Goal: Navigation & Orientation: Find specific page/section

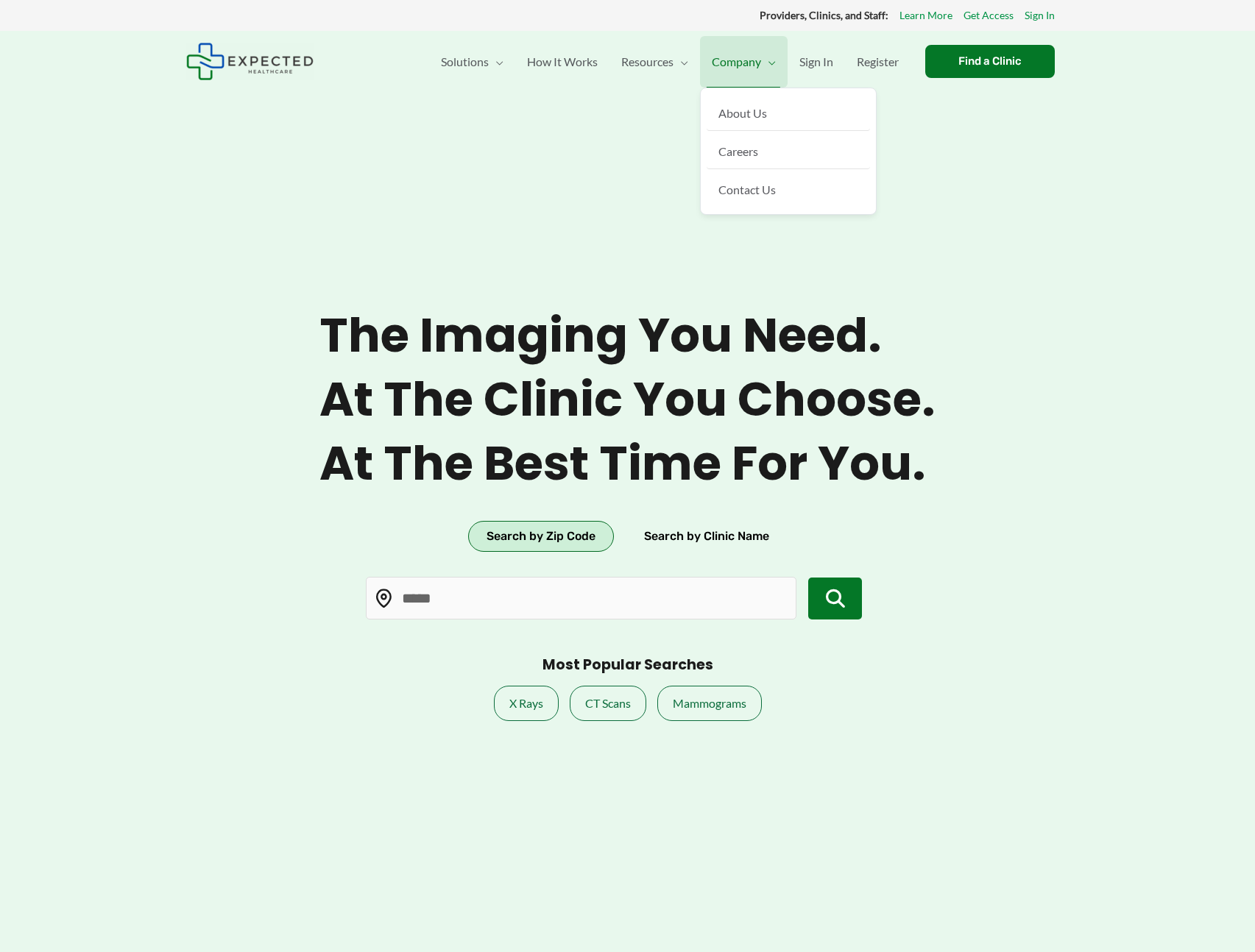
click at [750, 59] on span "Company" at bounding box center [736, 62] width 50 height 52
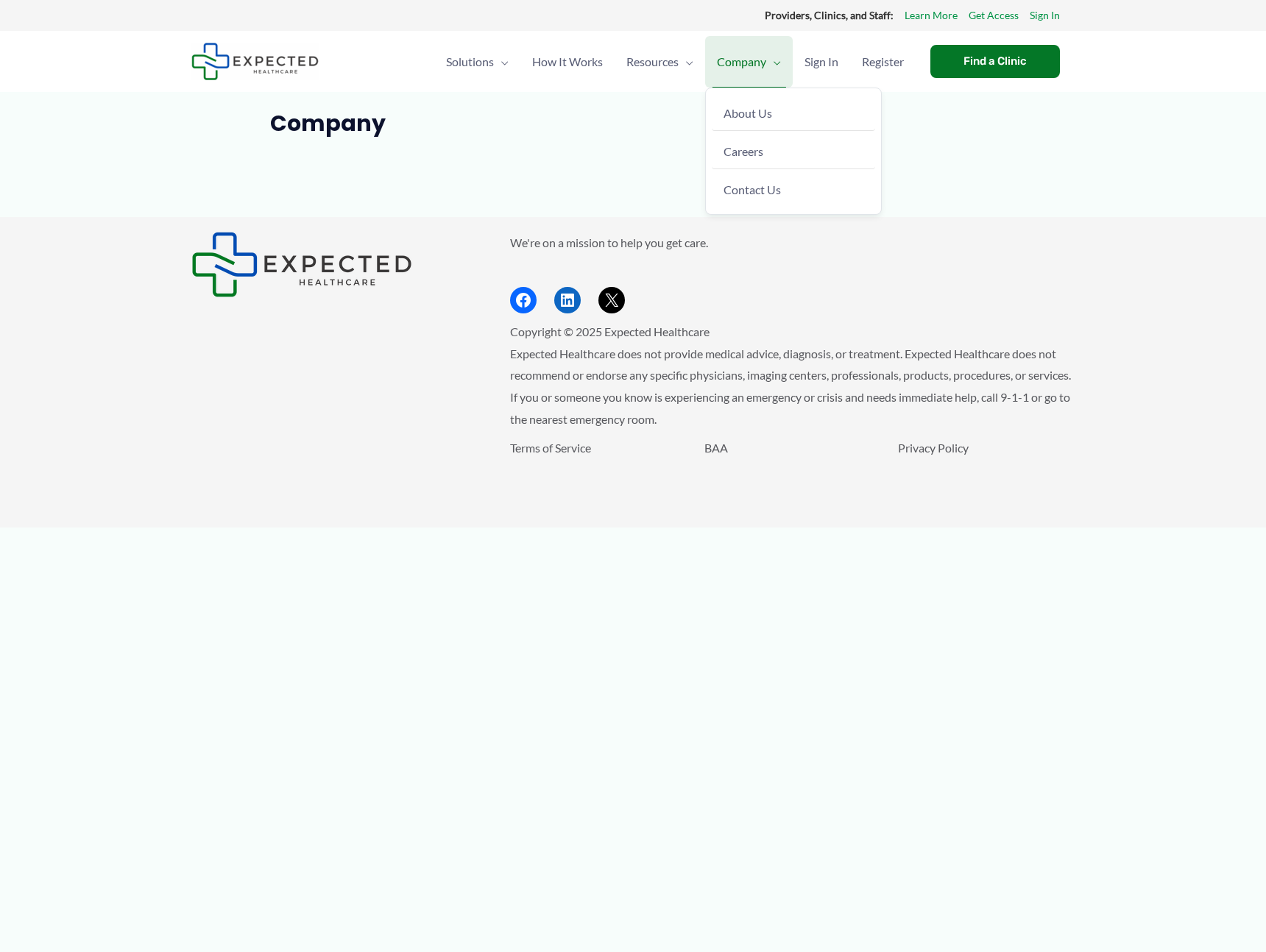
click at [762, 75] on span "Company" at bounding box center [741, 62] width 50 height 52
click at [768, 144] on article "Company" at bounding box center [633, 163] width 883 height 107
click at [759, 163] on link "Careers" at bounding box center [797, 152] width 164 height 36
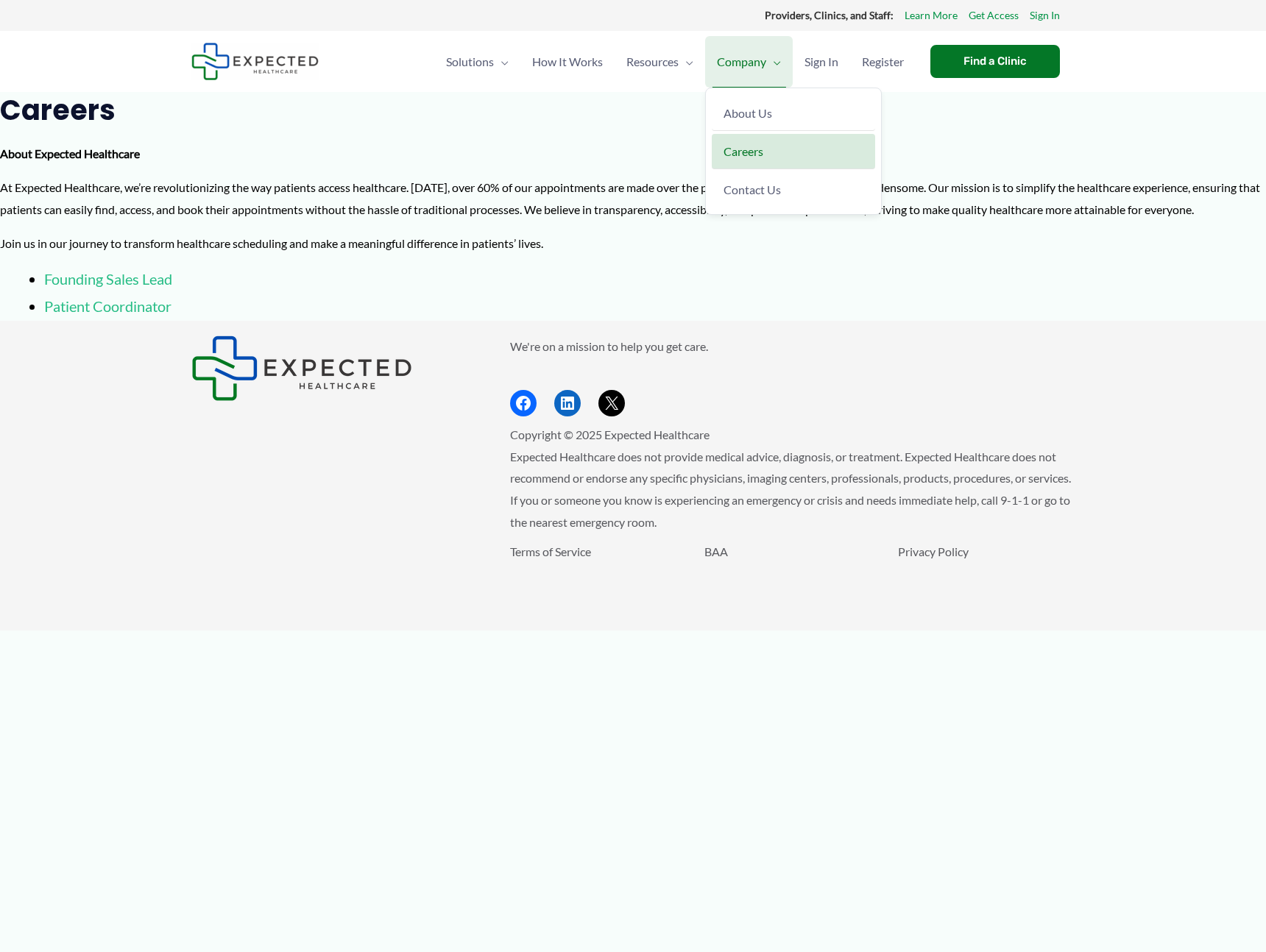
click at [756, 80] on span "Company" at bounding box center [741, 62] width 50 height 52
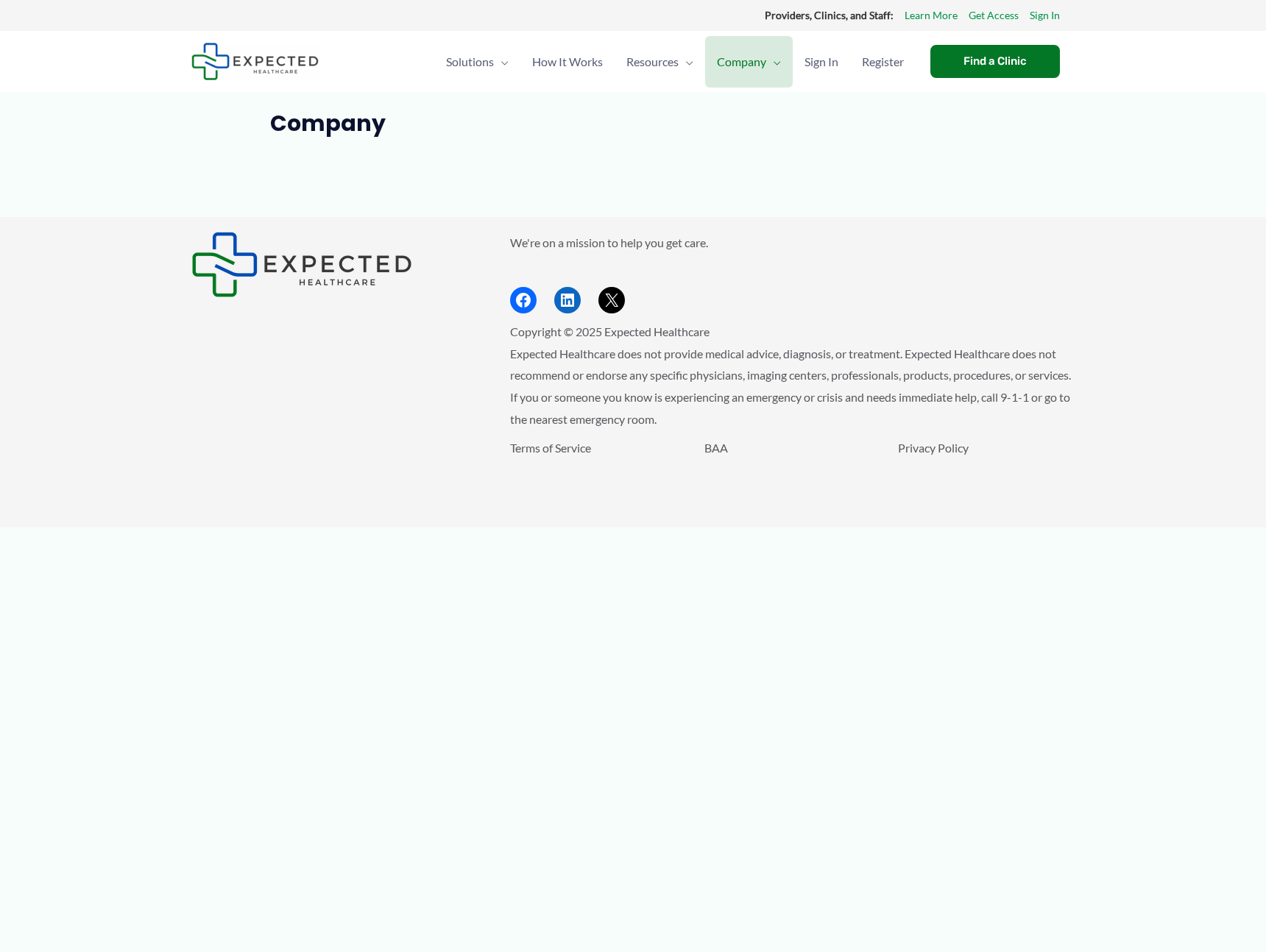
click at [756, 189] on article "Company" at bounding box center [633, 163] width 883 height 107
click at [755, 73] on span "Company" at bounding box center [741, 62] width 50 height 52
click at [755, 183] on span "Contact Us" at bounding box center [759, 189] width 58 height 14
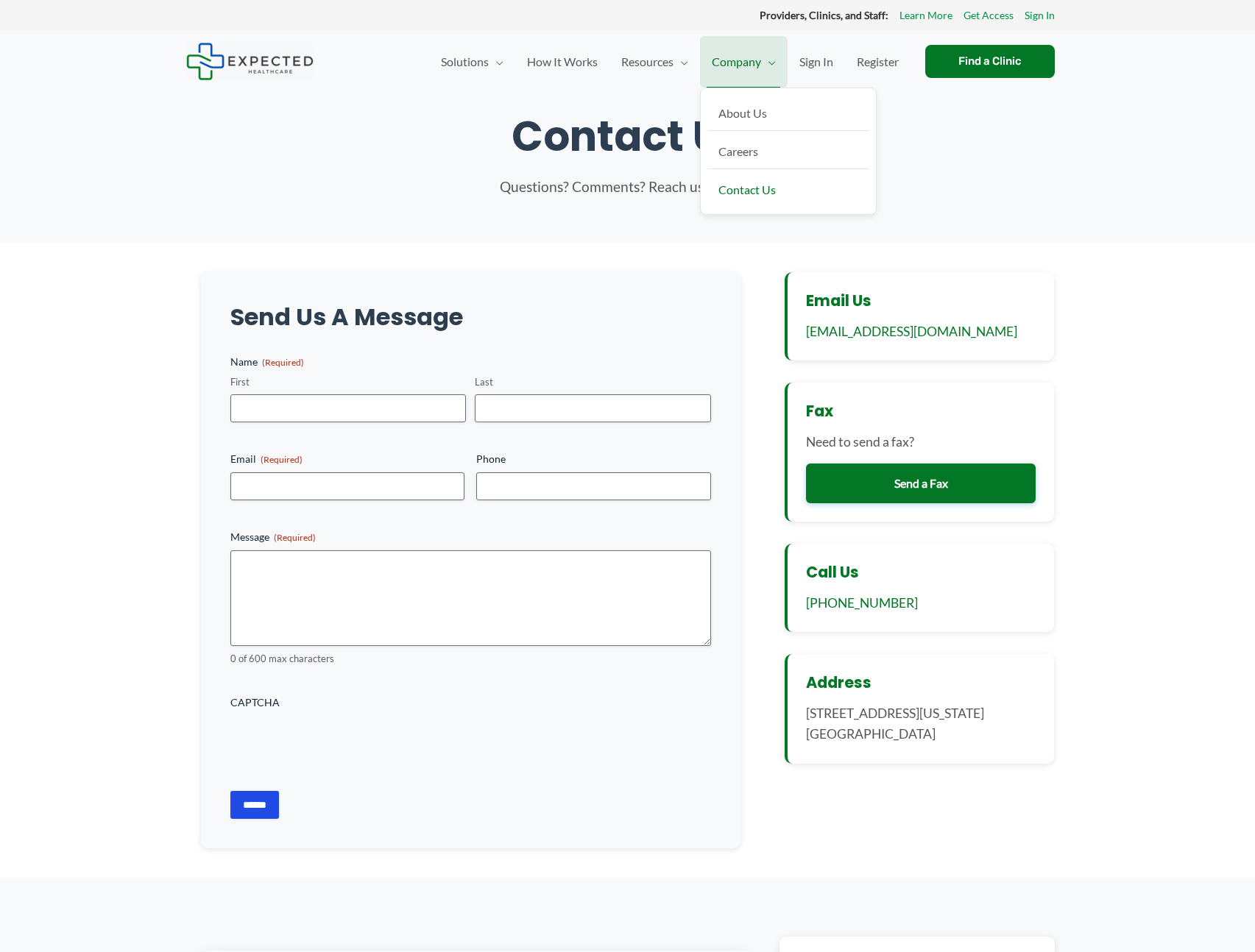
click at [755, 75] on span "Company" at bounding box center [736, 62] width 50 height 52
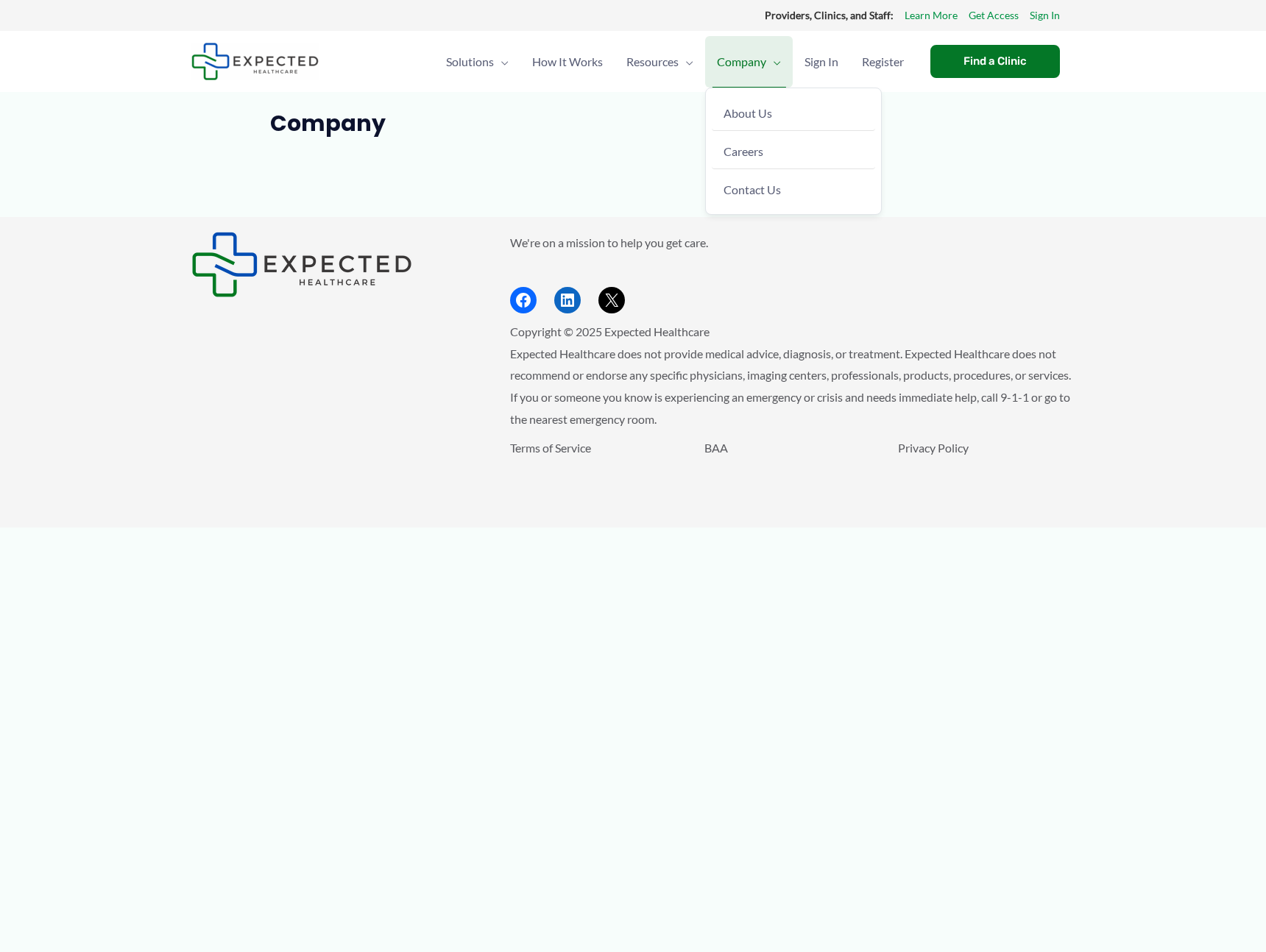
click at [752, 78] on span "Company" at bounding box center [741, 62] width 50 height 52
click at [786, 186] on article "Company" at bounding box center [633, 163] width 883 height 107
click at [757, 184] on span "Contact Us" at bounding box center [759, 189] width 58 height 14
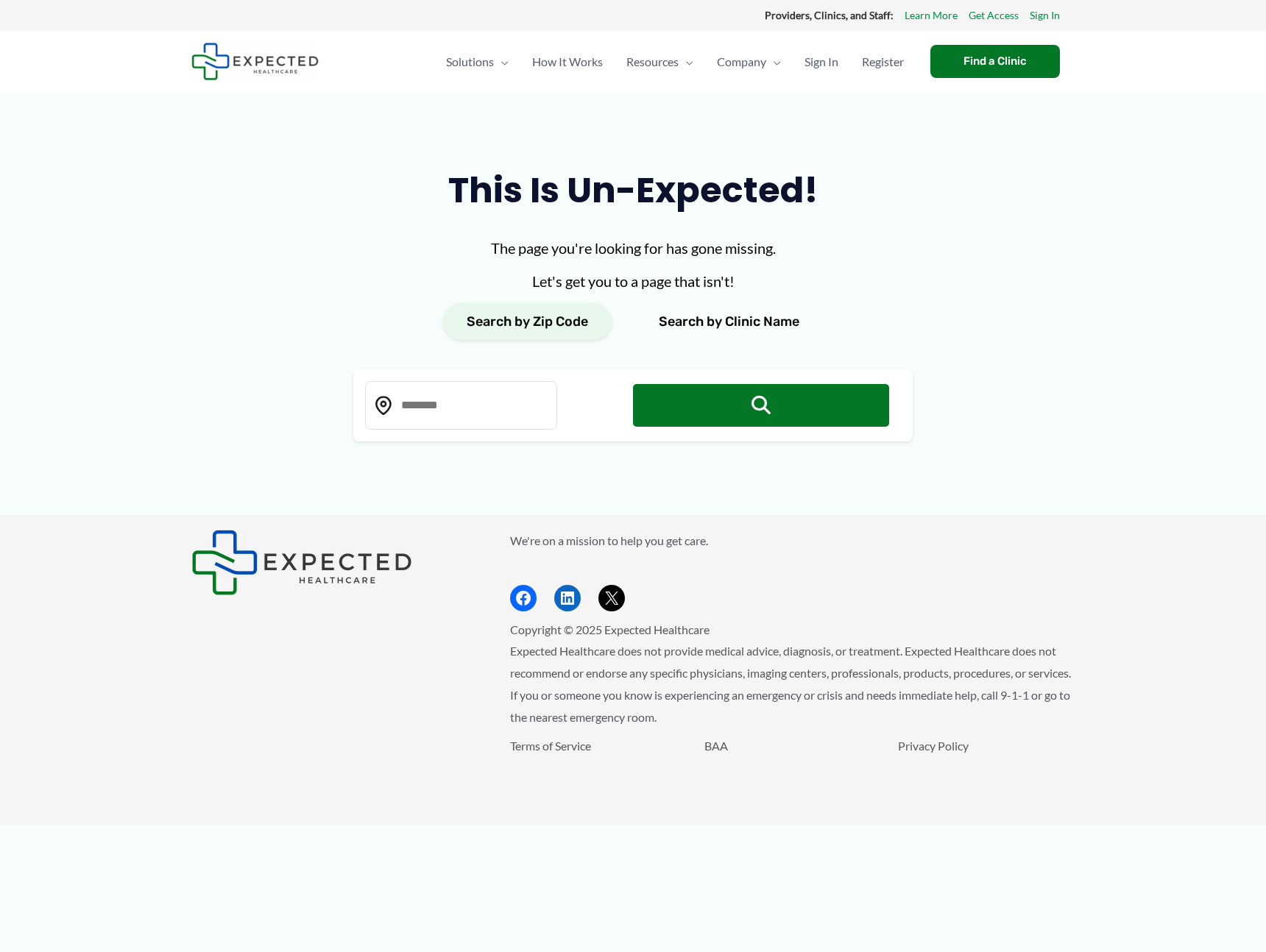
type input "*****"
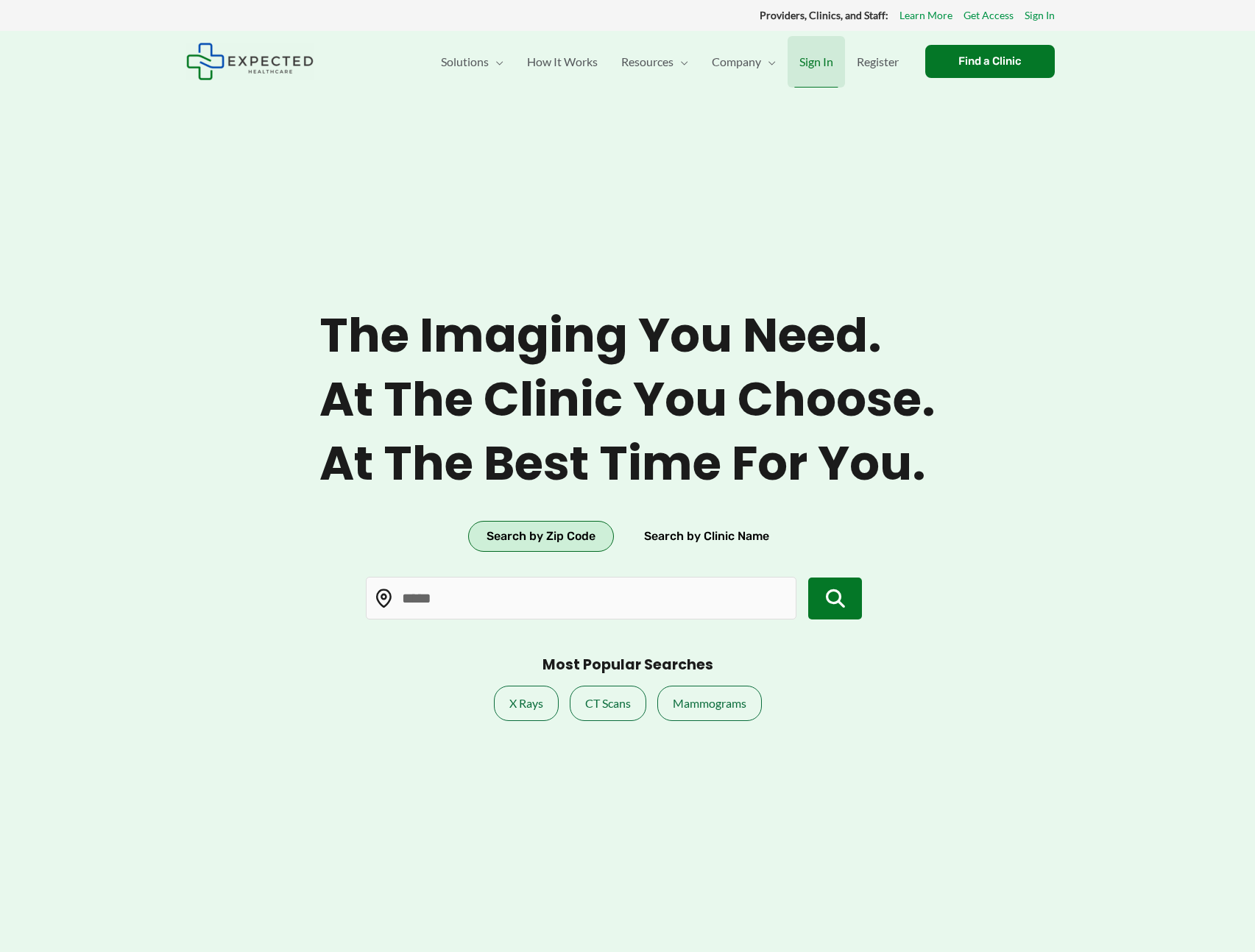
click at [818, 58] on span "Sign In" at bounding box center [816, 62] width 34 height 52
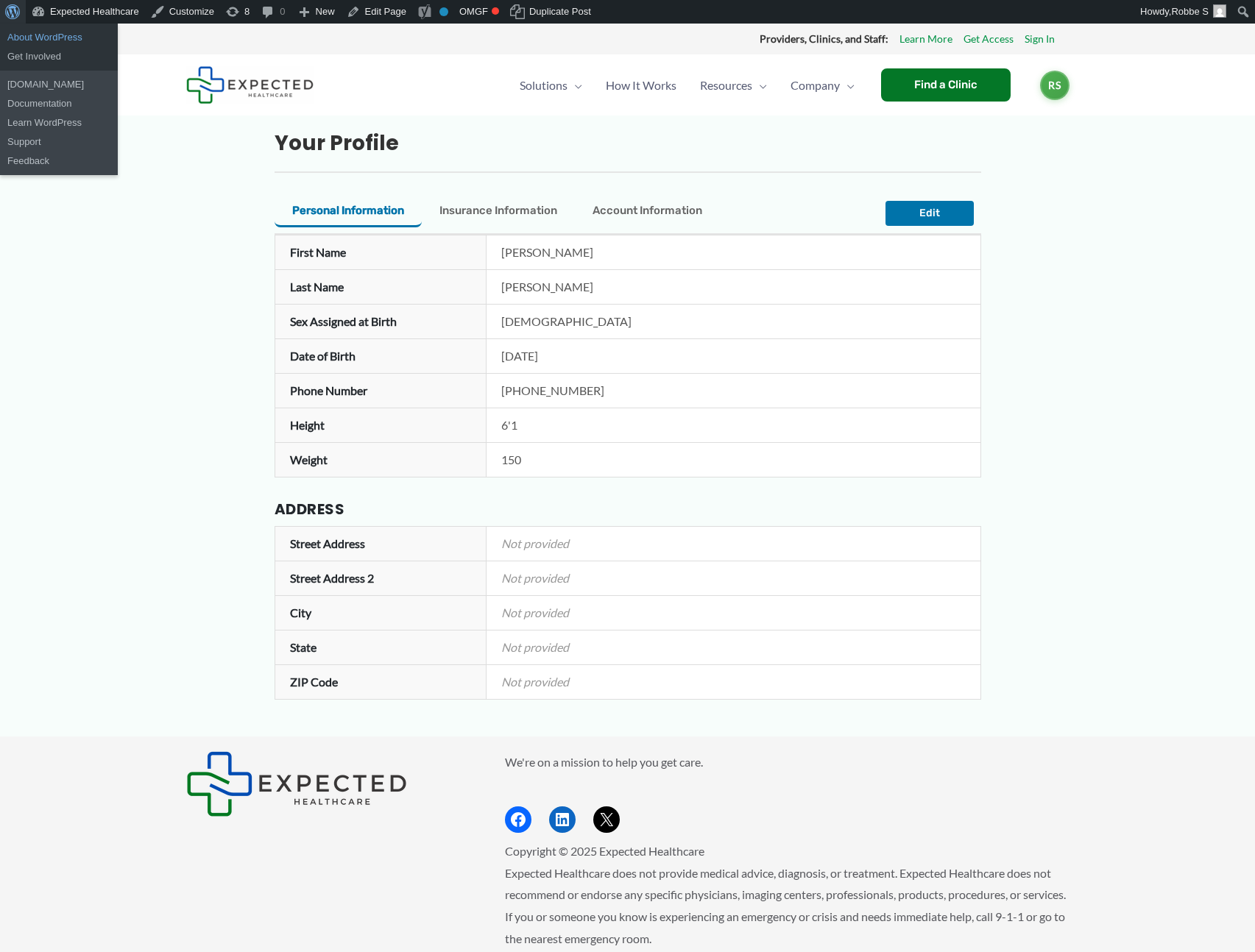
click at [17, 36] on link "About WordPress" at bounding box center [58, 38] width 118 height 19
